Goal: Communication & Community: Participate in discussion

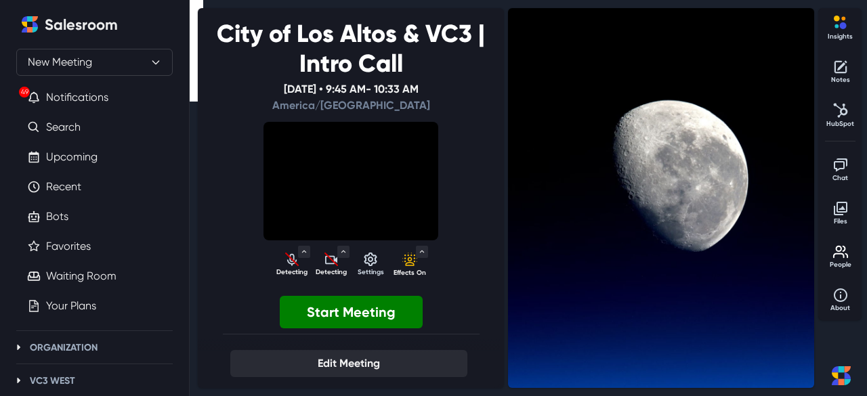
select select "default"
select select "7aa993f53b2c03ff5cad75eac97b768c4b74c467a3897abcf9779fb25bb2172b"
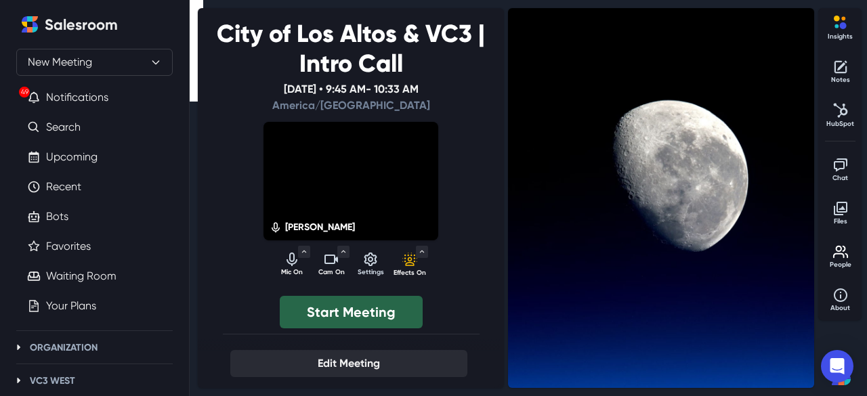
click at [348, 312] on button "Start Meeting" at bounding box center [351, 312] width 143 height 33
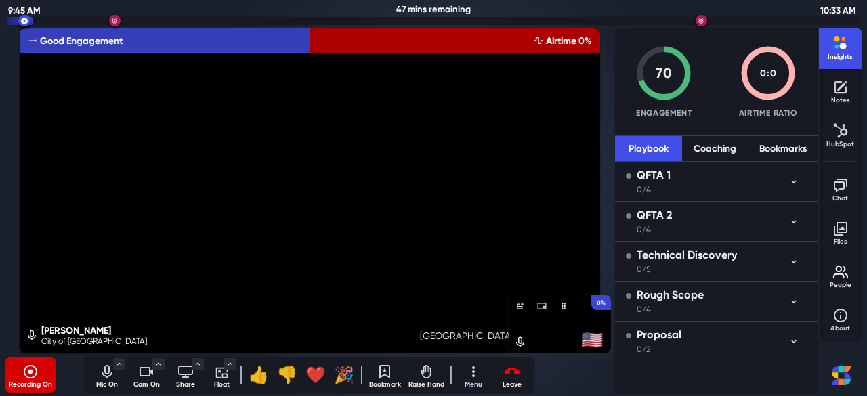
click at [519, 342] on icon "unmuted" at bounding box center [520, 342] width 14 height 12
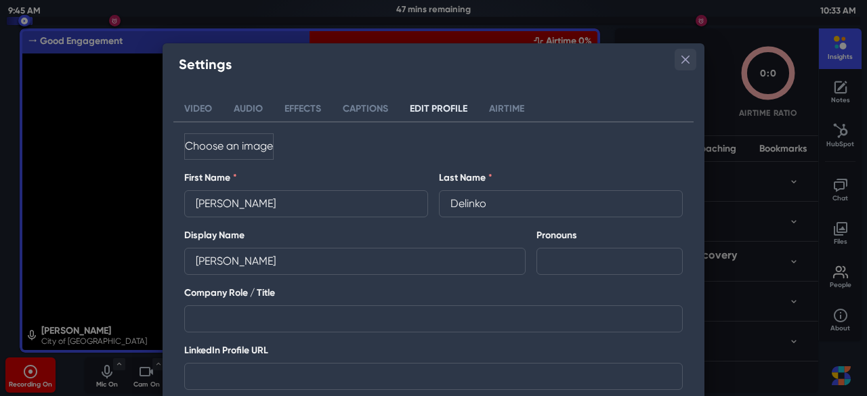
click at [683, 62] on icon "Close" at bounding box center [685, 60] width 8 height 8
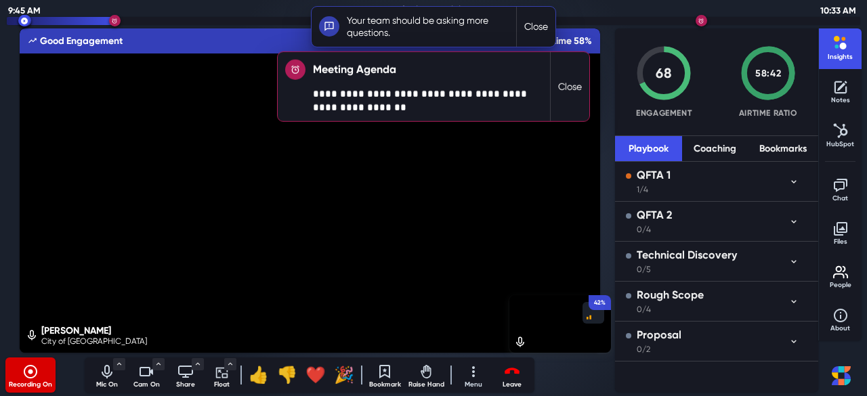
click at [576, 92] on button "Close" at bounding box center [570, 86] width 39 height 69
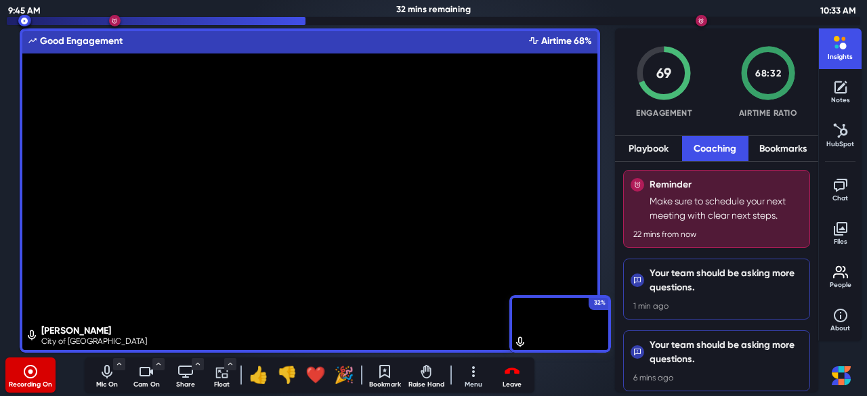
click at [690, 148] on button "Coaching" at bounding box center [715, 148] width 67 height 25
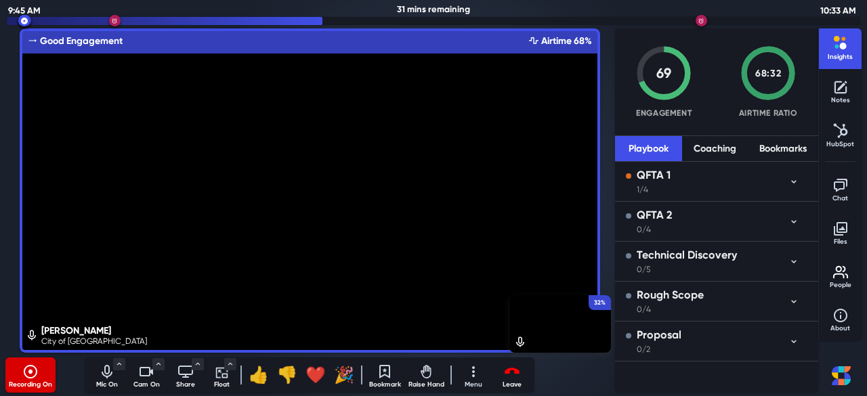
click at [665, 152] on button "Playbook" at bounding box center [648, 148] width 67 height 25
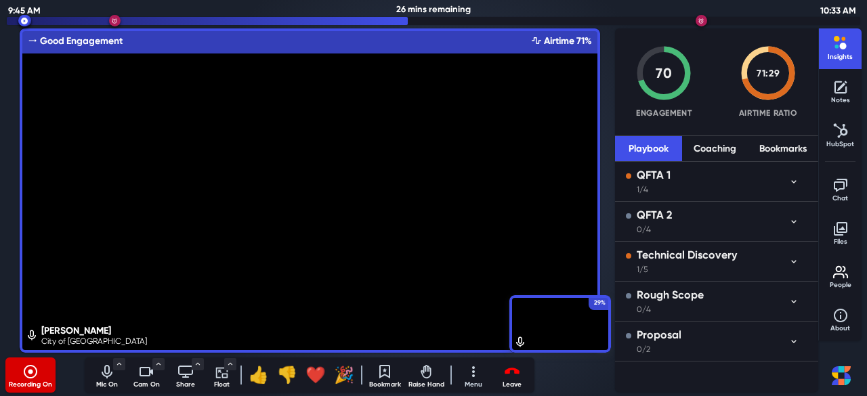
click at [794, 177] on icon "button" at bounding box center [793, 181] width 11 height 11
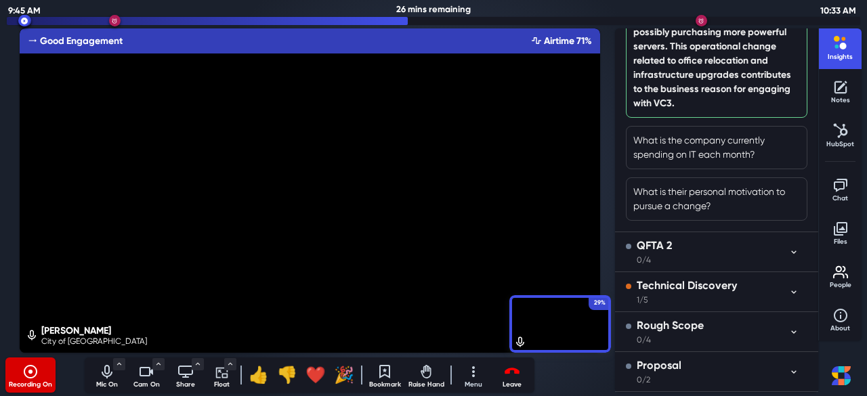
scroll to position [392, 0]
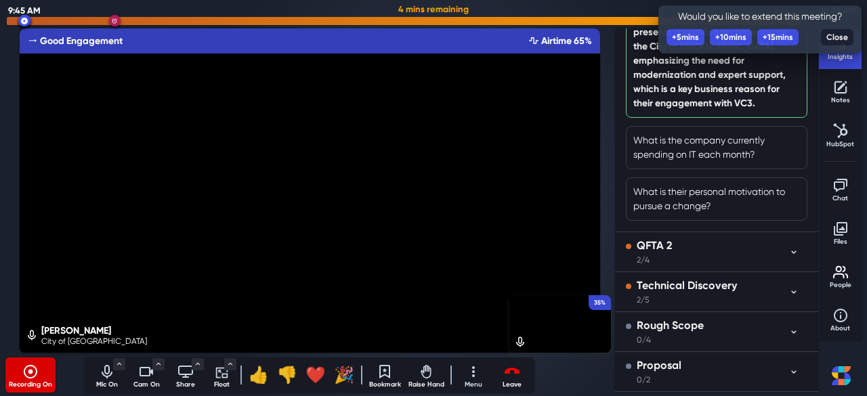
click at [830, 33] on button "Close" at bounding box center [837, 37] width 33 height 16
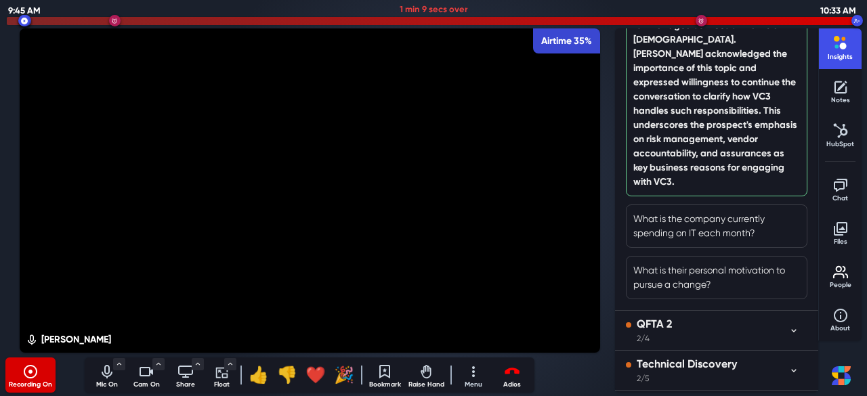
click at [508, 364] on icon "Leave meeting" at bounding box center [512, 372] width 16 height 16
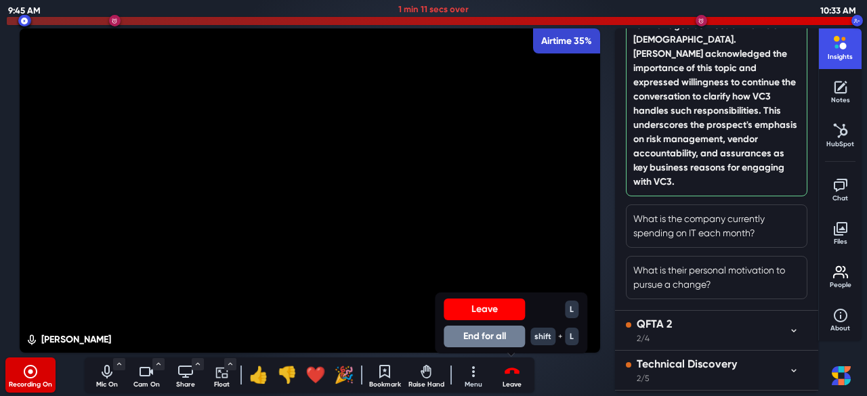
click at [492, 343] on button "End for all" at bounding box center [484, 337] width 81 height 22
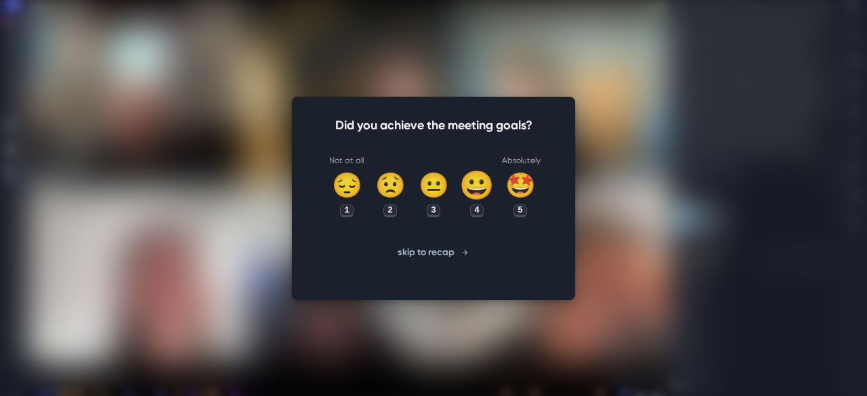
click at [480, 175] on div "😀" at bounding box center [476, 186] width 35 height 42
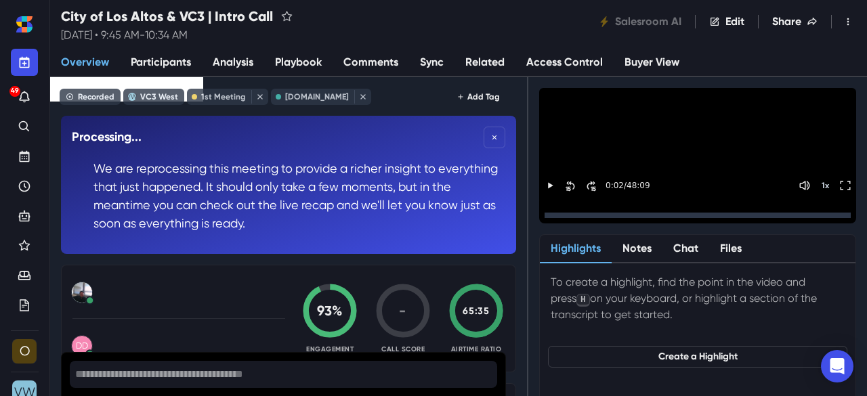
click at [703, 356] on button "Create a Highlight" at bounding box center [697, 357] width 299 height 22
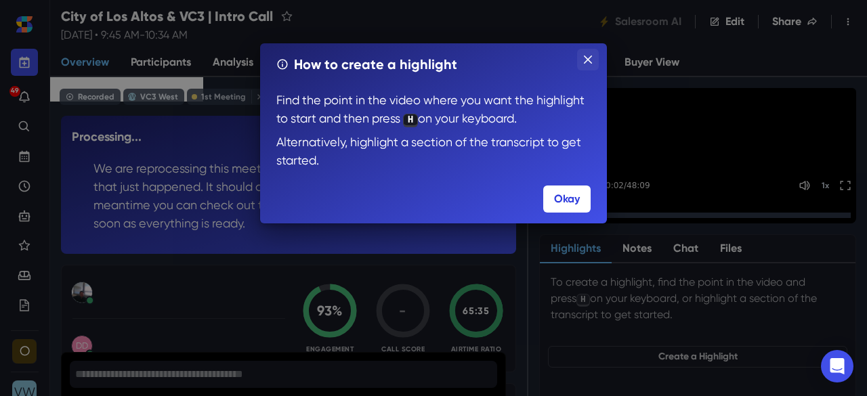
click at [596, 64] on button "Close" at bounding box center [588, 60] width 22 height 22
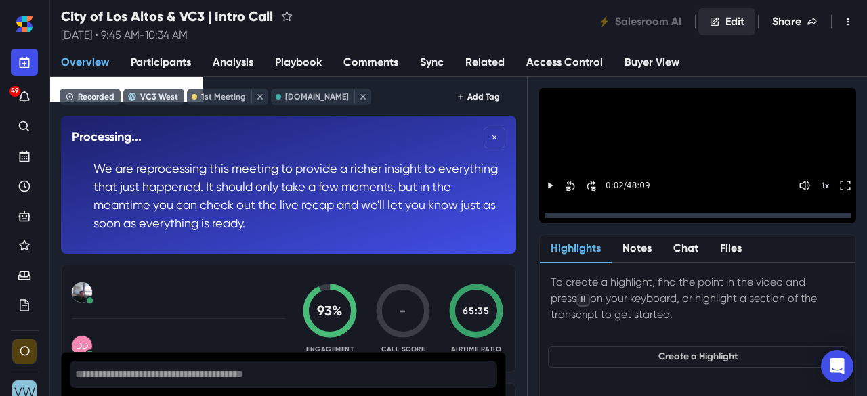
click at [721, 14] on button "Edit" at bounding box center [726, 21] width 57 height 27
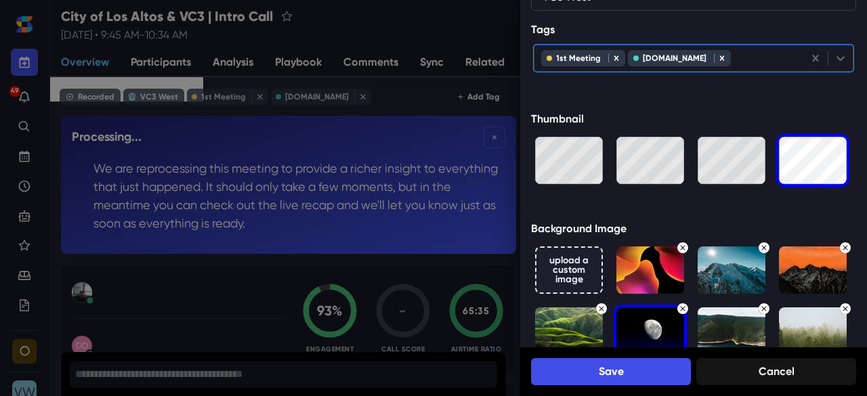
scroll to position [289, 0]
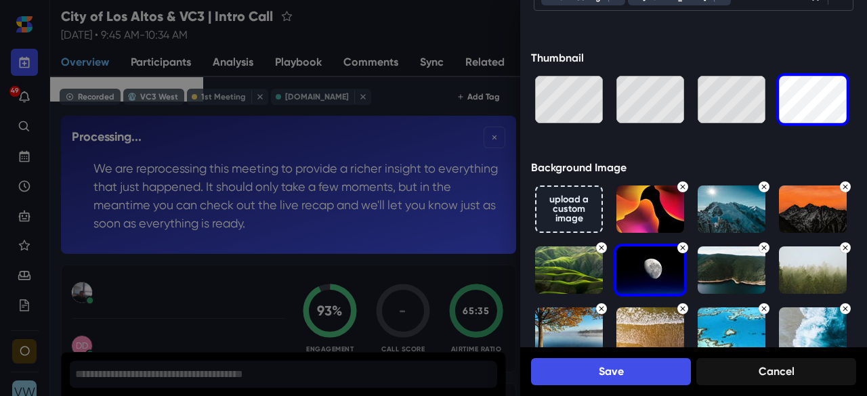
click at [654, 233] on img at bounding box center [650, 209] width 68 height 47
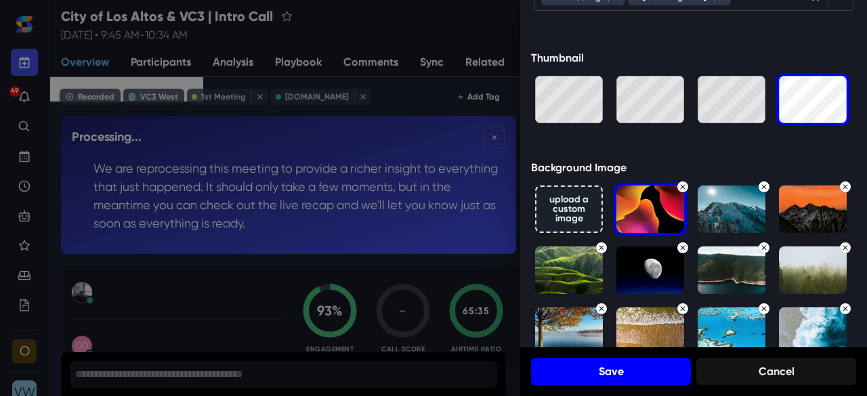
click at [626, 368] on button "Save" at bounding box center [611, 371] width 160 height 27
